Goal: Transaction & Acquisition: Obtain resource

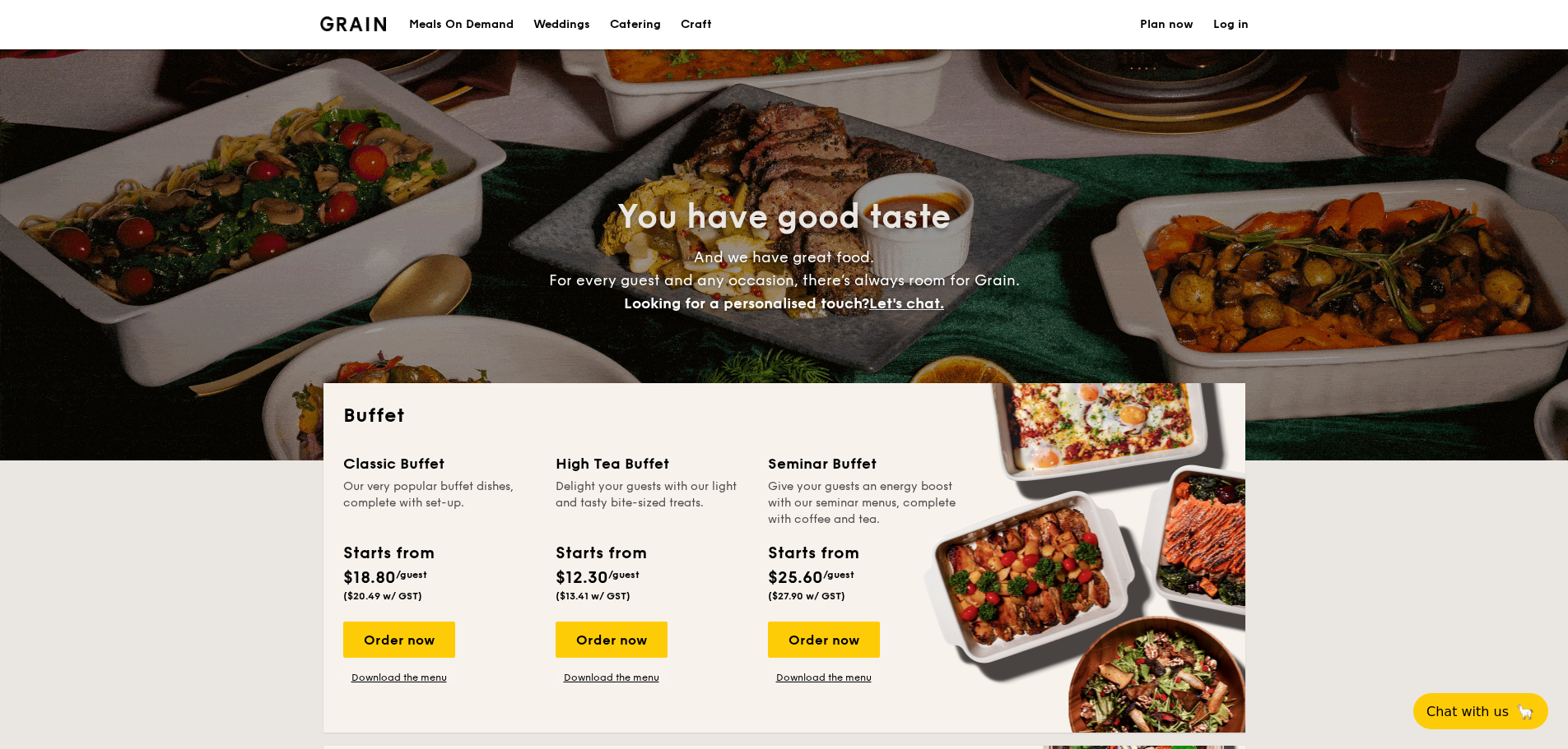
select select
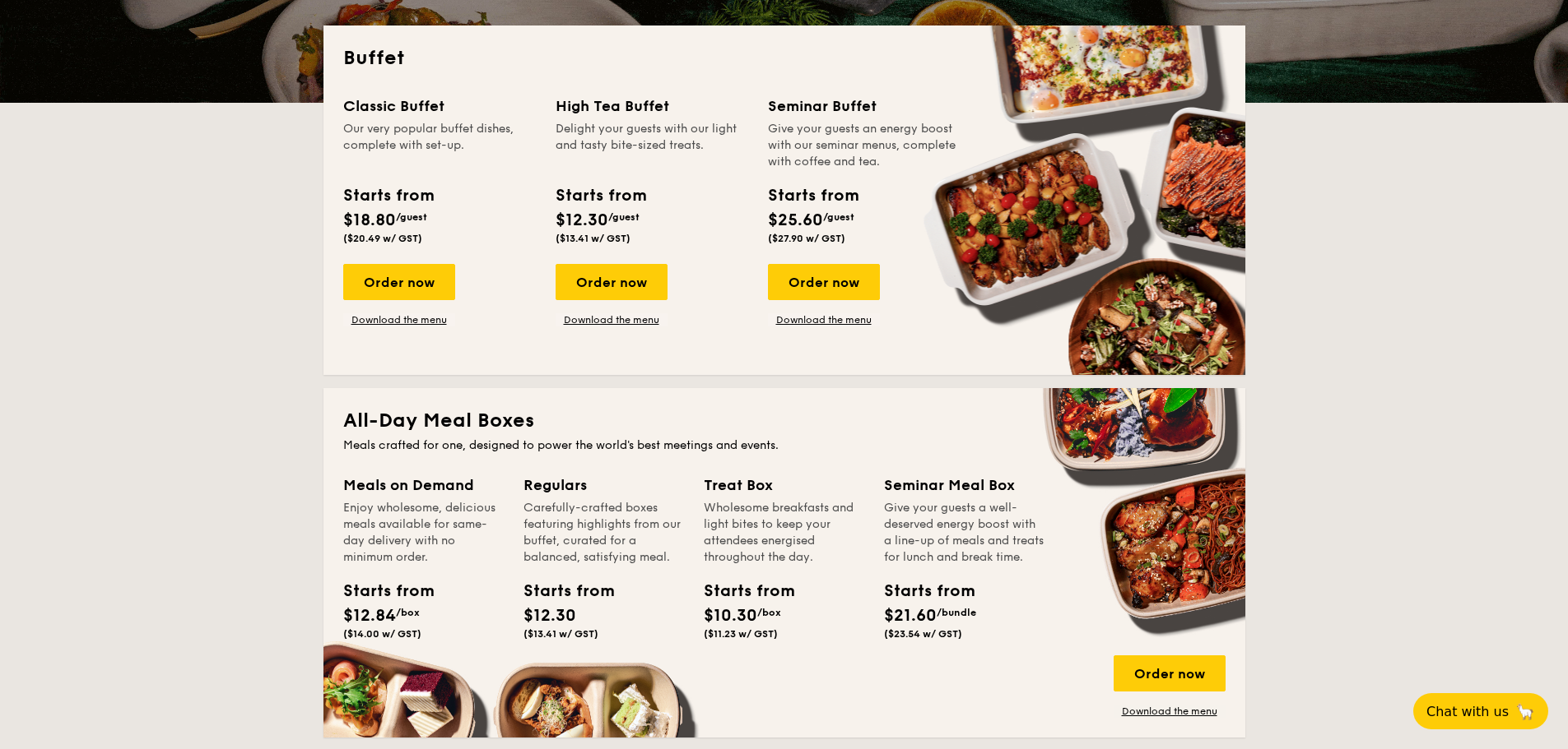
scroll to position [329, 0]
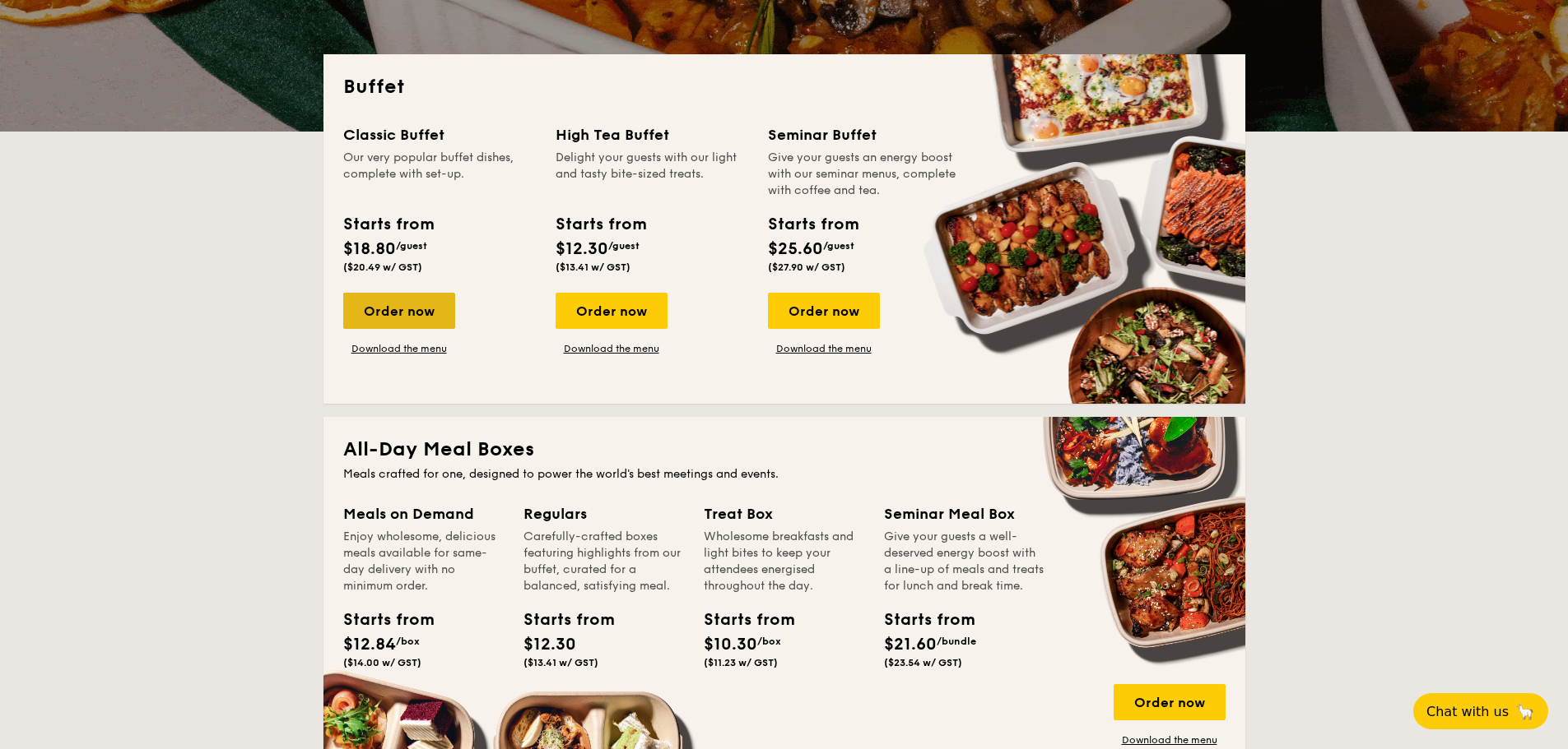
click at [396, 303] on div "Order now" at bounding box center [399, 311] width 112 height 36
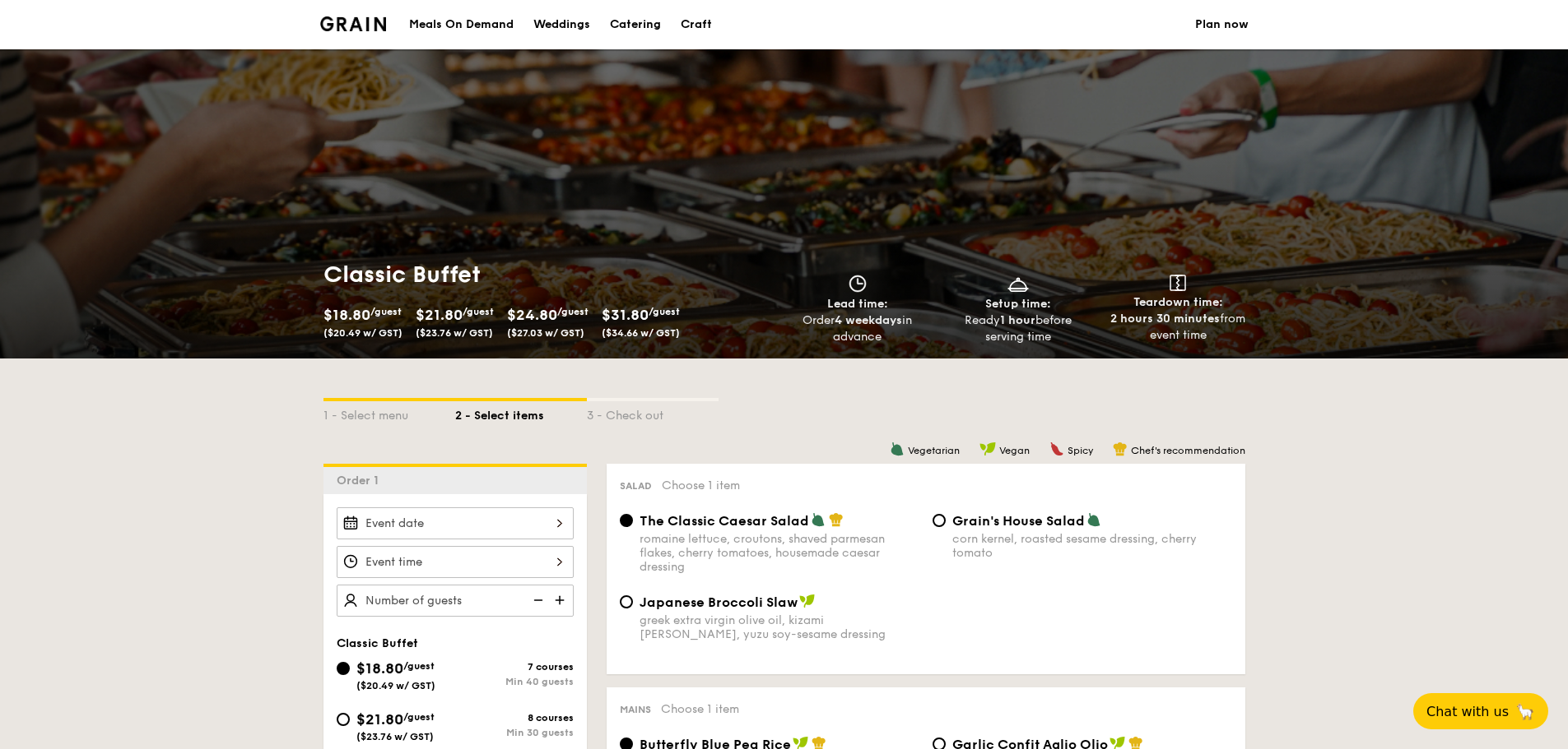
select select
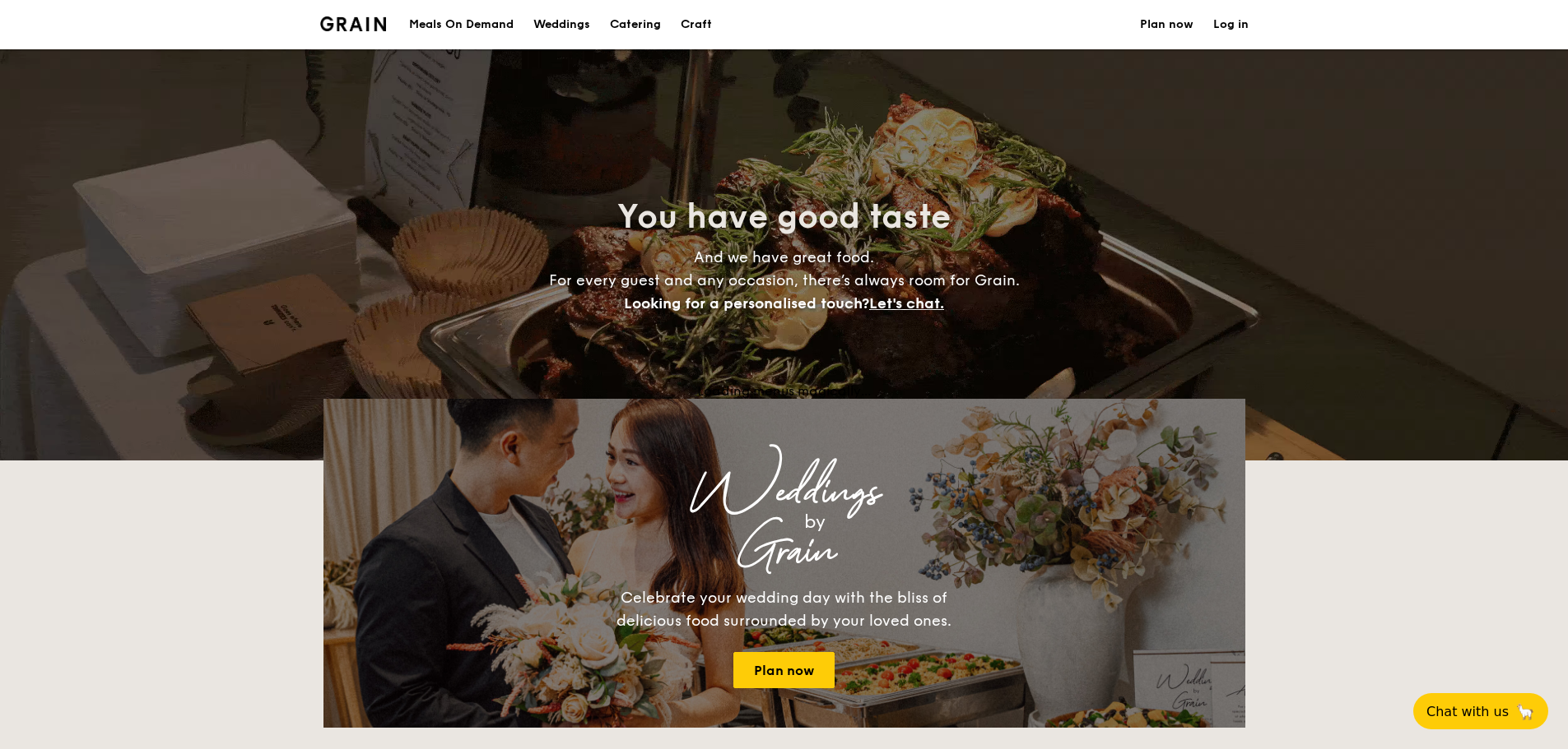
scroll to position [329, 0]
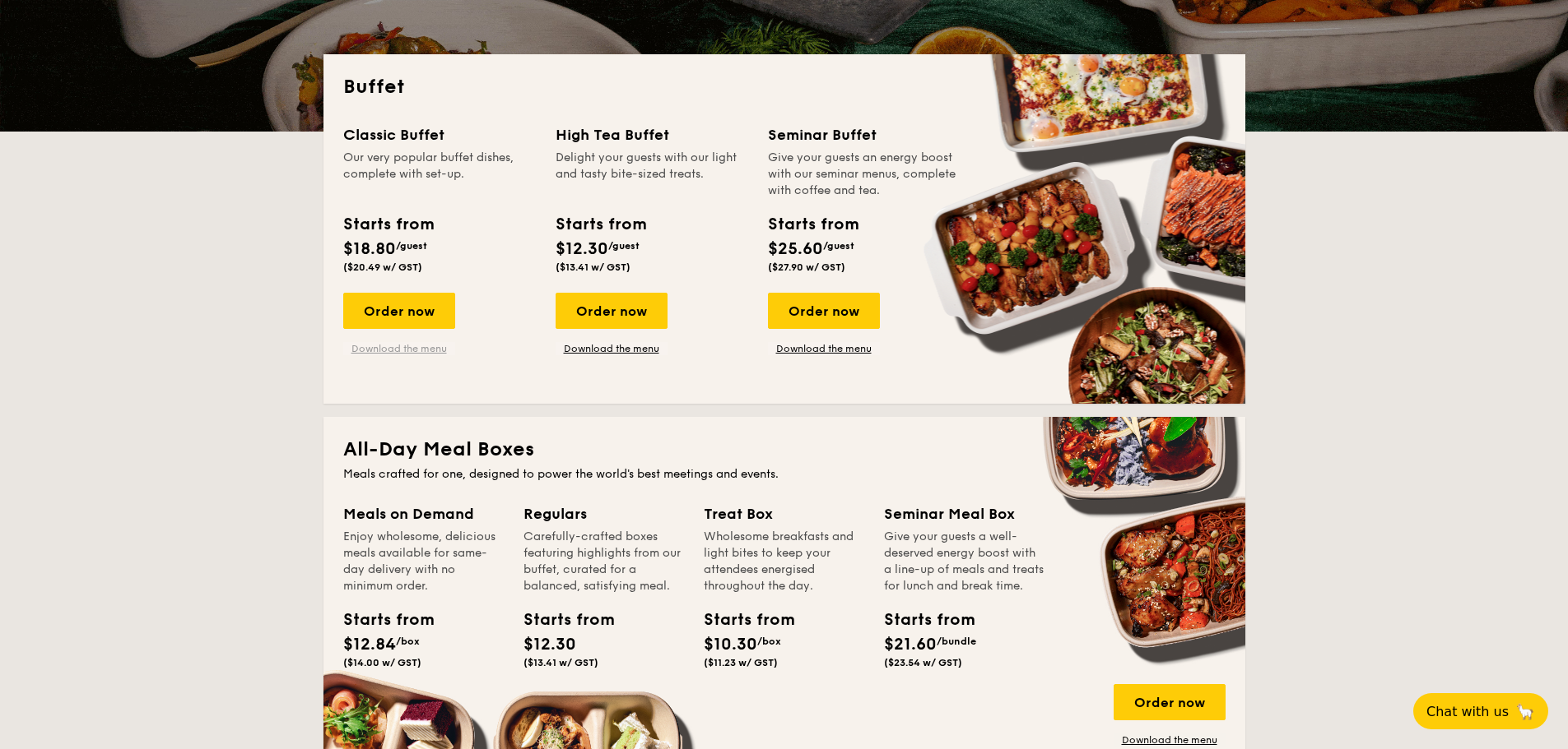
click at [433, 347] on link "Download the menu" at bounding box center [399, 348] width 112 height 13
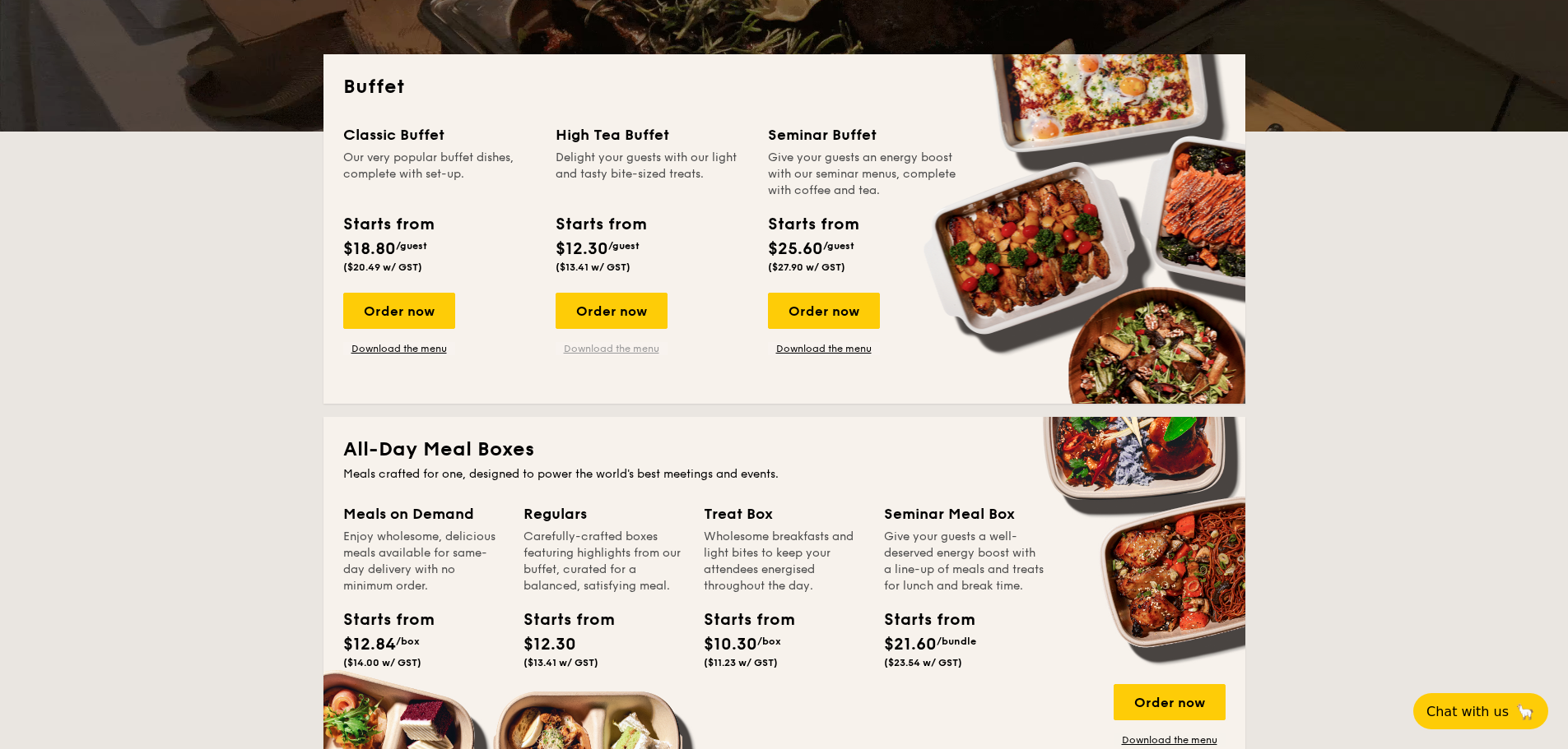
click at [637, 352] on link "Download the menu" at bounding box center [611, 348] width 112 height 13
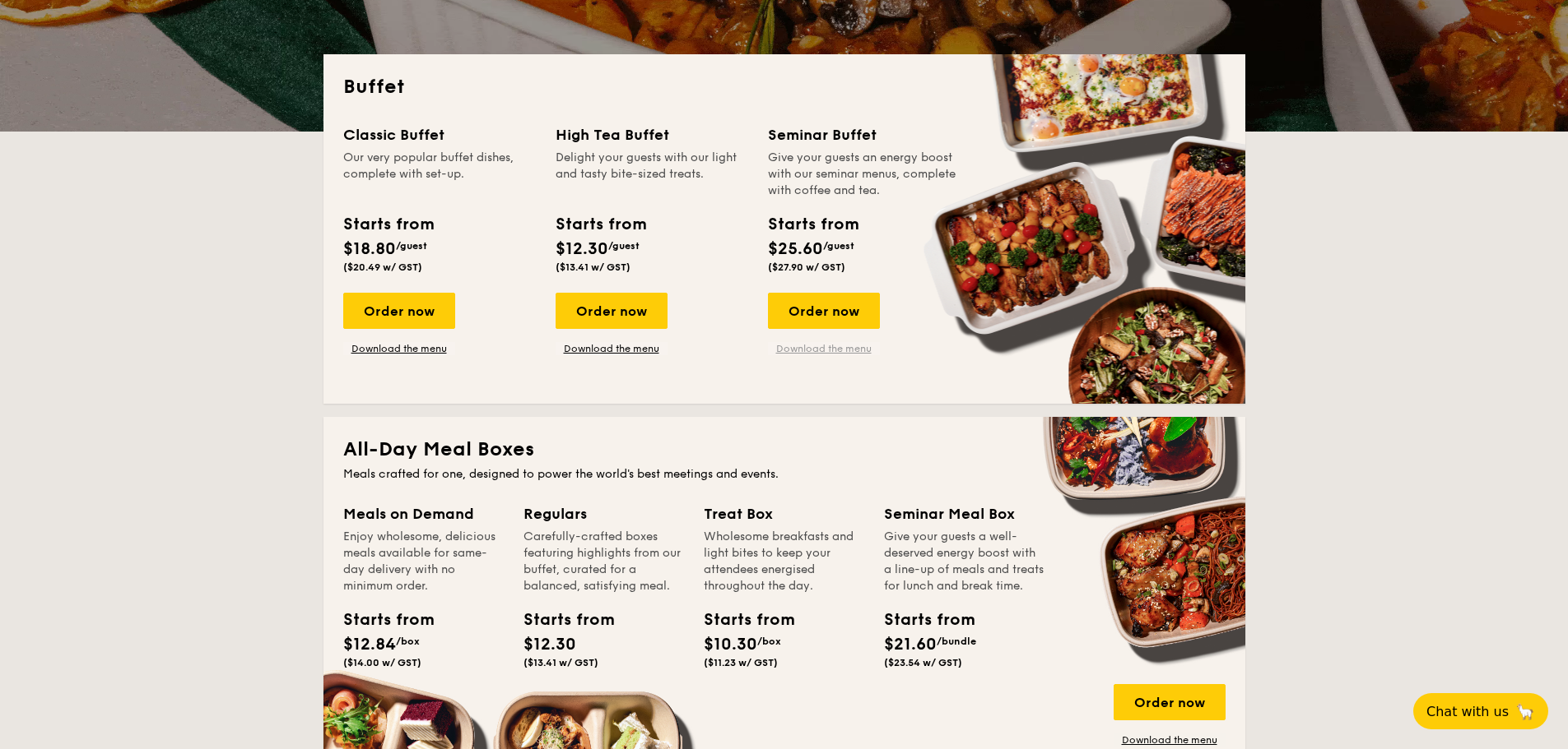
click at [823, 349] on link "Download the menu" at bounding box center [824, 348] width 112 height 13
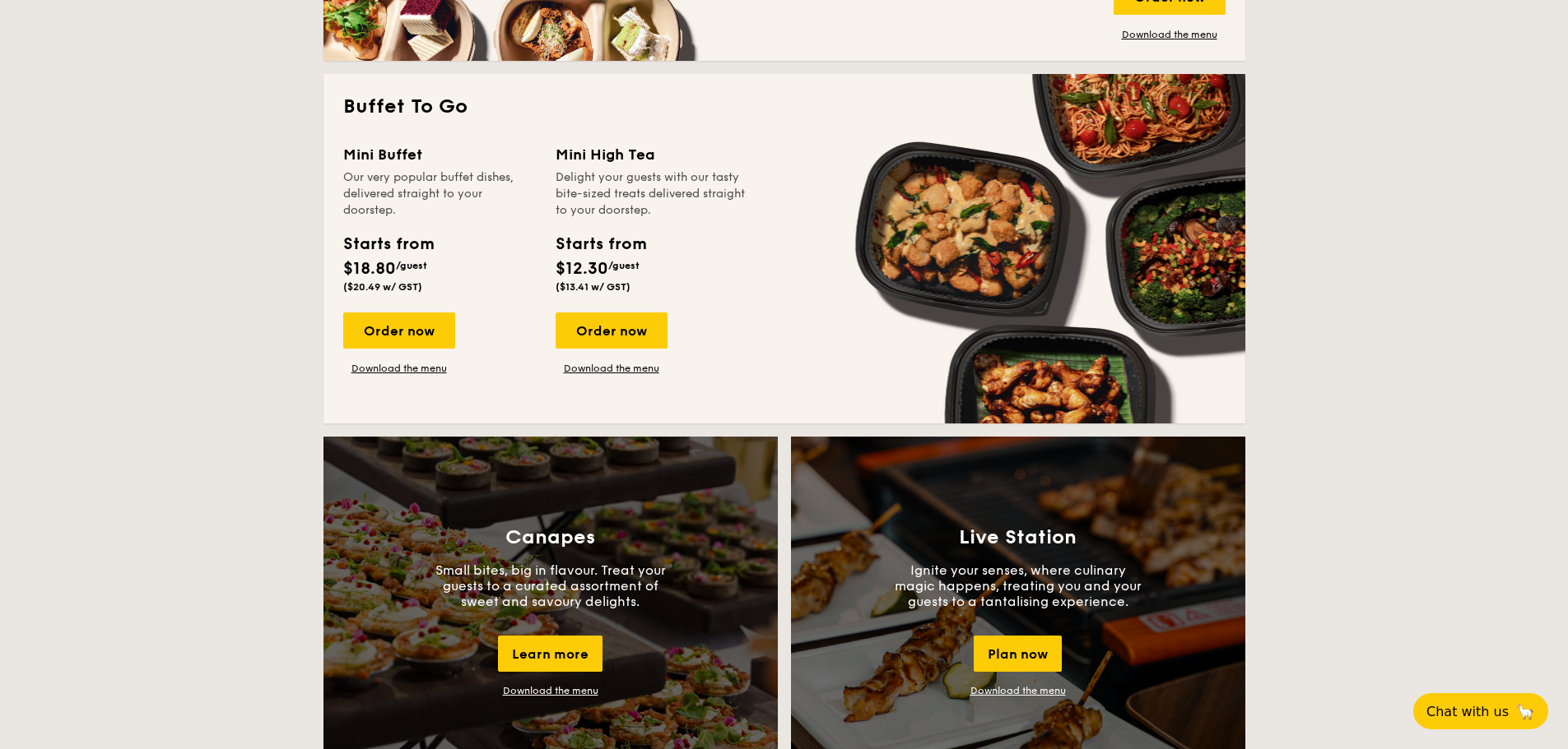
scroll to position [0, 0]
